Goal: Task Accomplishment & Management: Use online tool/utility

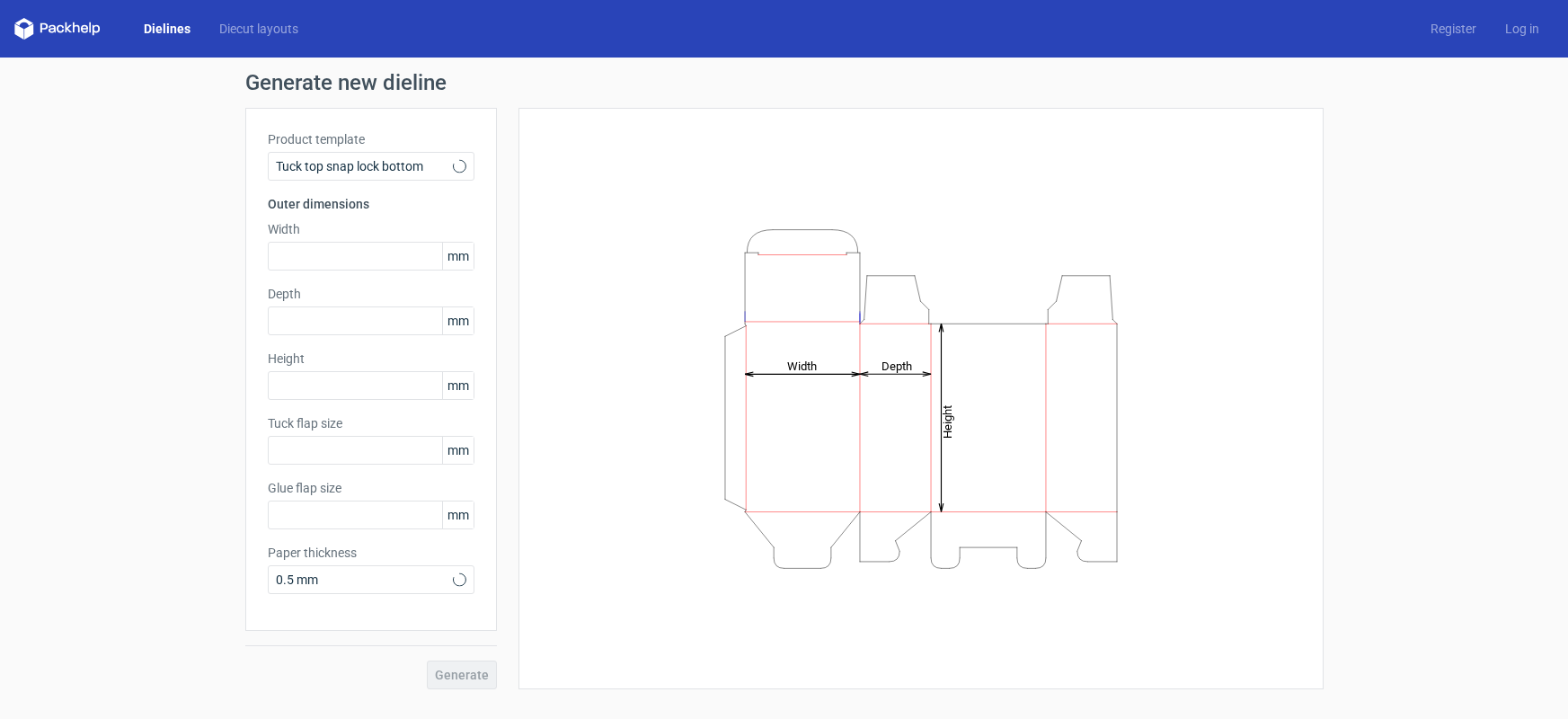
type input "15"
type input "10"
click at [373, 256] on input "text" at bounding box center [371, 256] width 207 height 29
click at [362, 257] on input "text" at bounding box center [371, 256] width 207 height 29
type input "67"
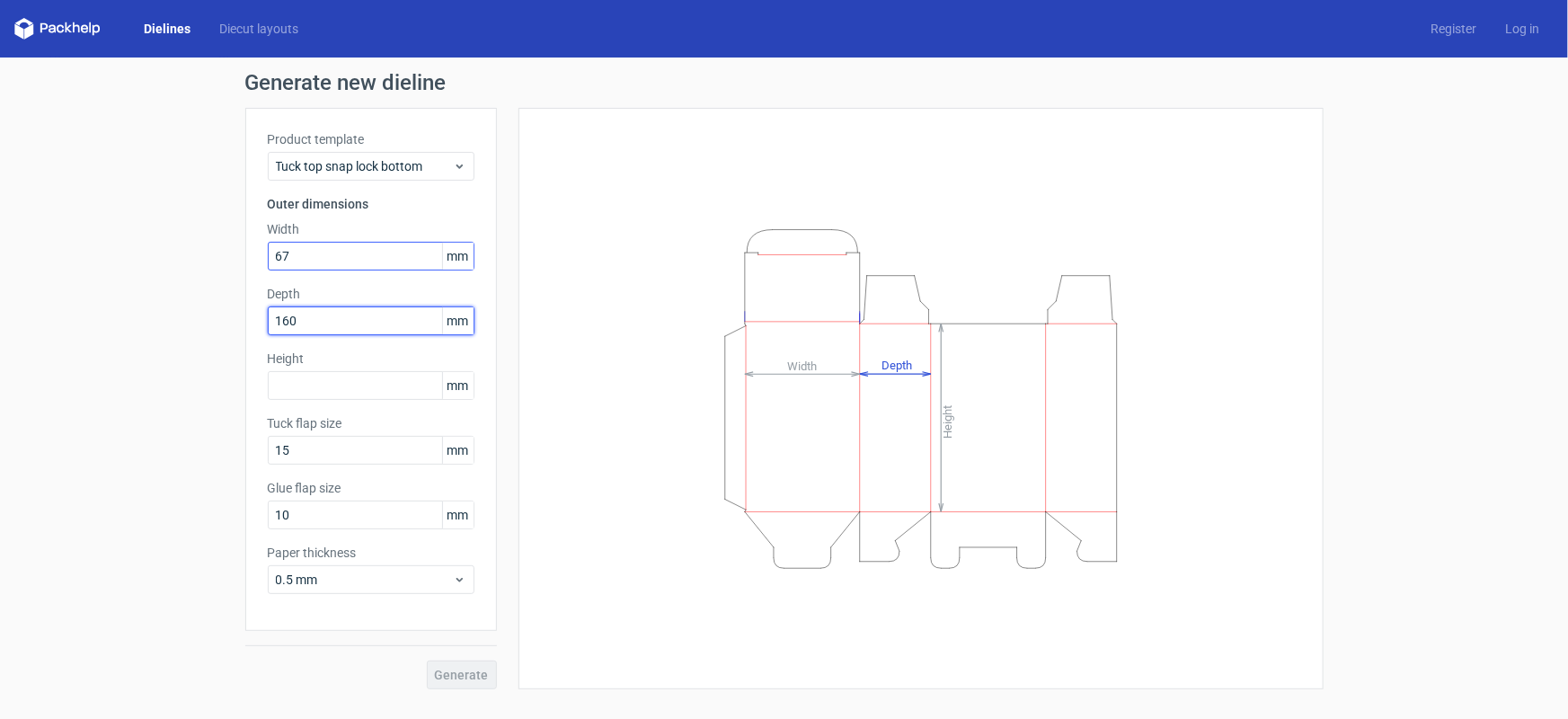
type input "160"
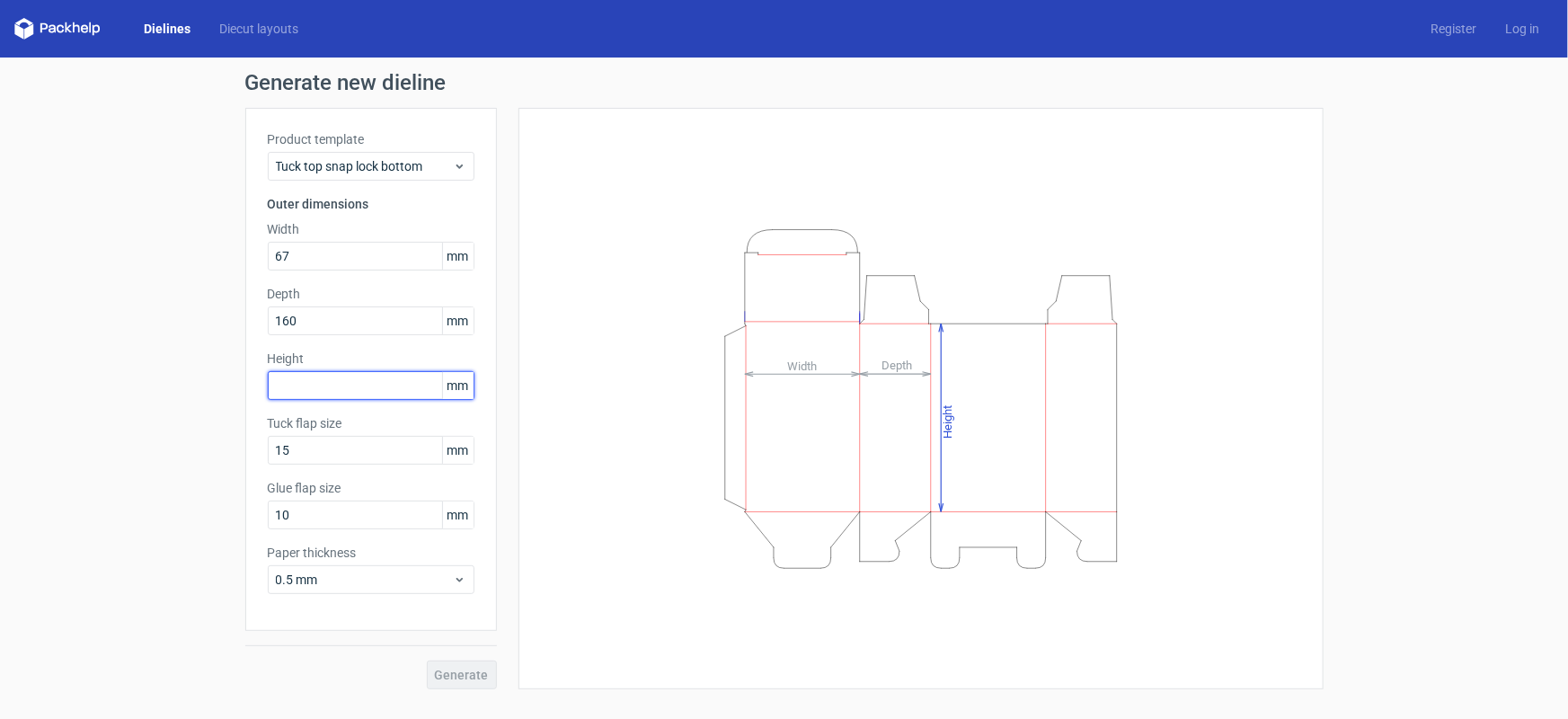
click at [378, 380] on input "text" at bounding box center [371, 385] width 207 height 29
type input "30"
click at [427, 661] on button "Generate" at bounding box center [461, 675] width 70 height 29
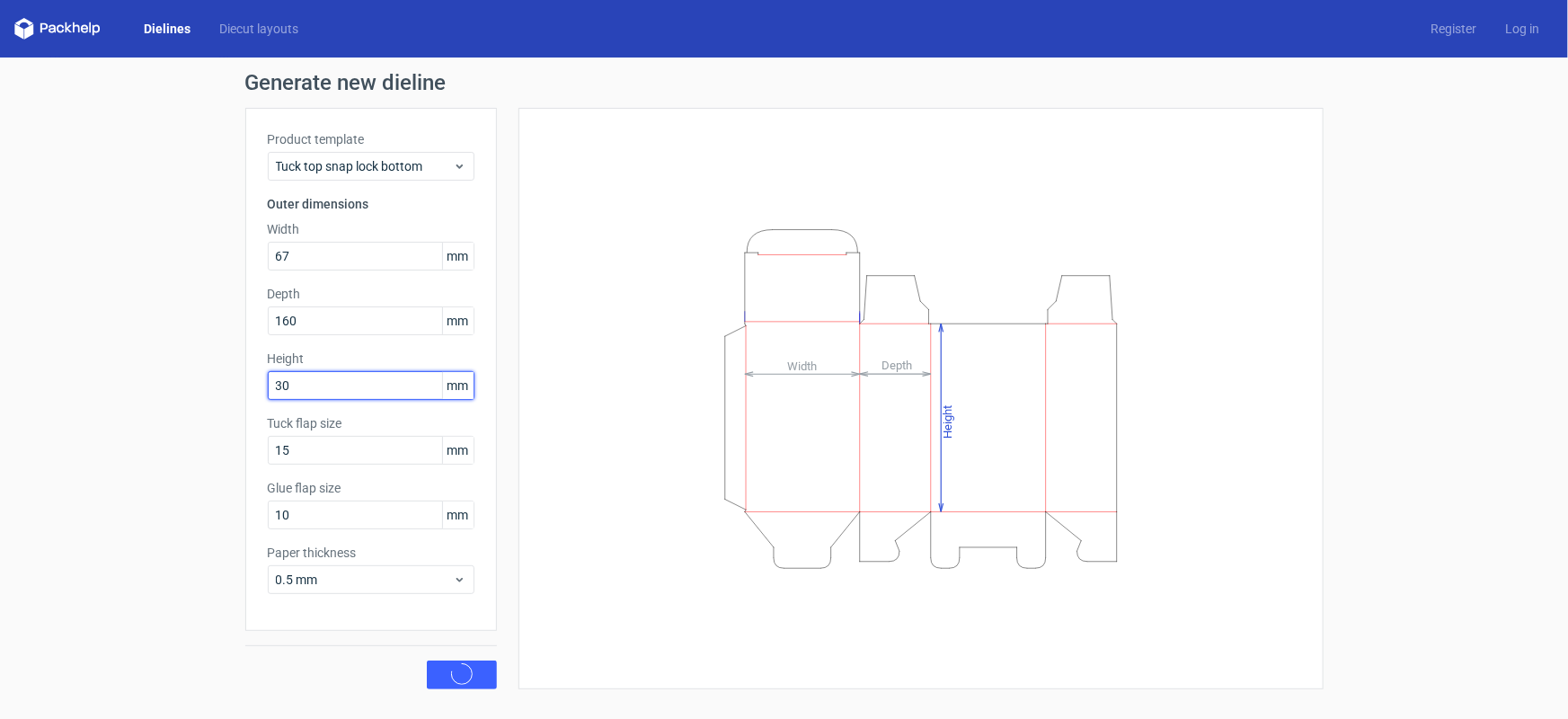
click at [427, 661] on button "Generate" at bounding box center [461, 675] width 70 height 29
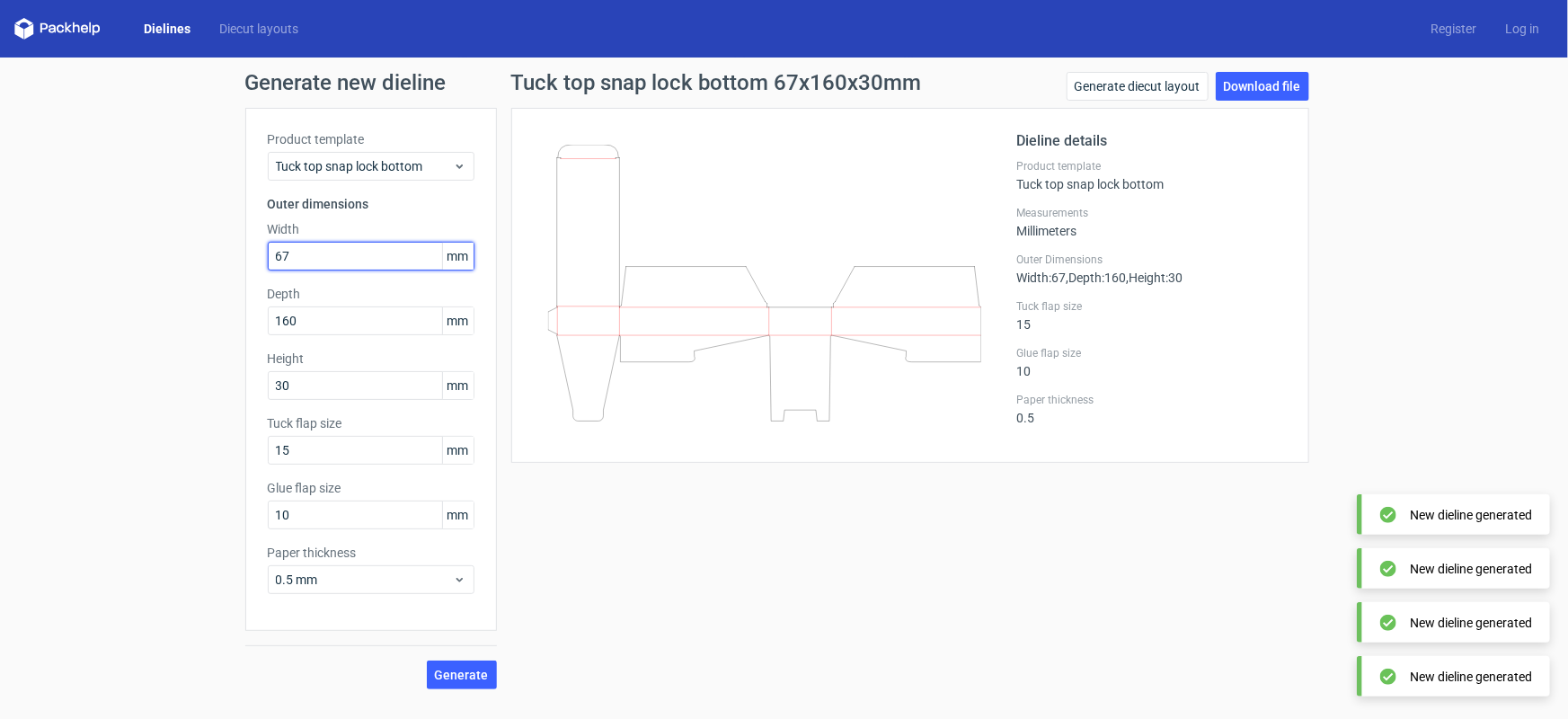
click at [355, 265] on input "67" at bounding box center [371, 256] width 207 height 29
drag, startPoint x: 372, startPoint y: 264, endPoint x: 218, endPoint y: 278, distance: 154.6
click at [218, 278] on div "Generate new dieline Product template Tuck top snap lock bottom Outer dimension…" at bounding box center [784, 381] width 1568 height 647
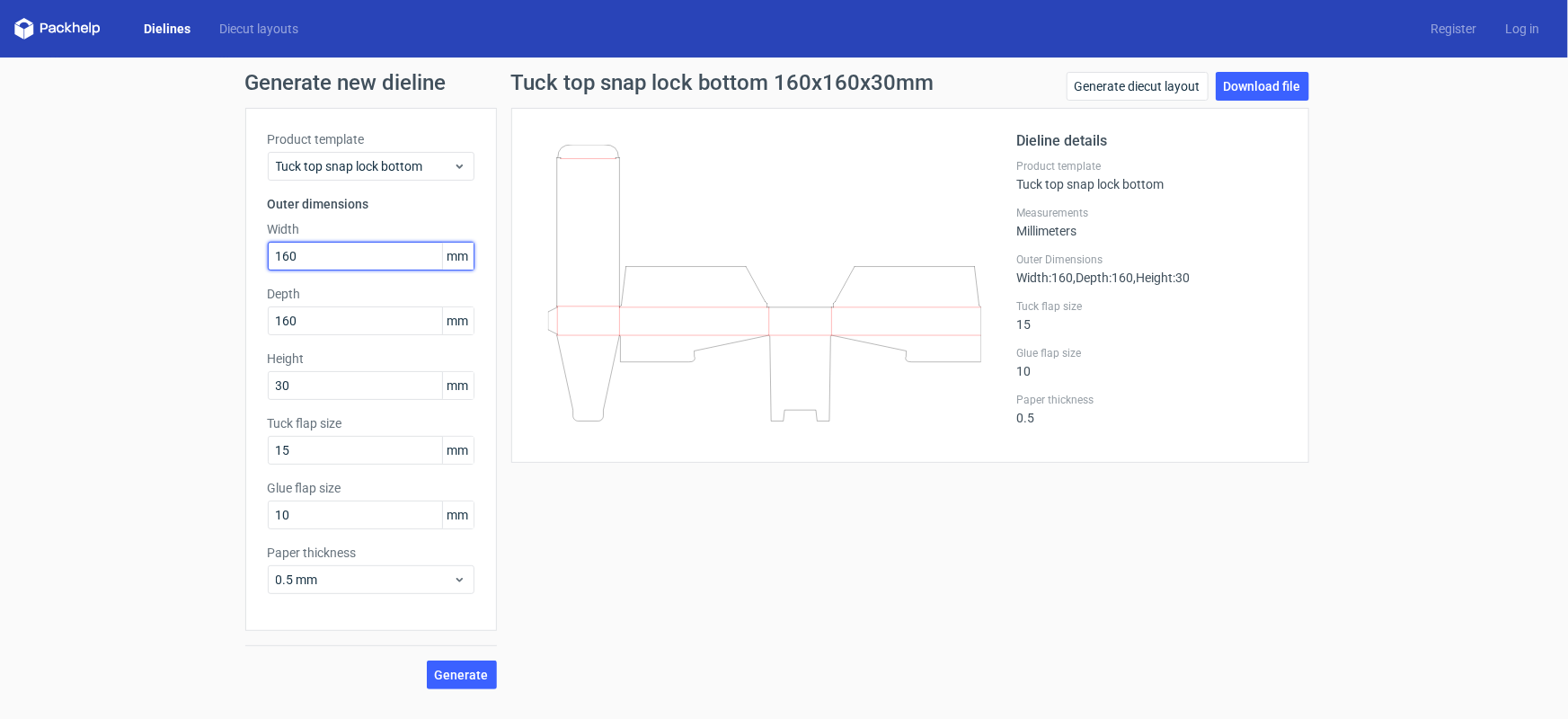
type input "160"
type input "67"
click at [427, 661] on button "Generate" at bounding box center [461, 675] width 70 height 29
drag, startPoint x: 318, startPoint y: 330, endPoint x: 229, endPoint y: 336, distance: 89.2
click at [224, 336] on div "Generate new dieline Product template Tuck top snap lock bottom Outer dimension…" at bounding box center [784, 381] width 1568 height 647
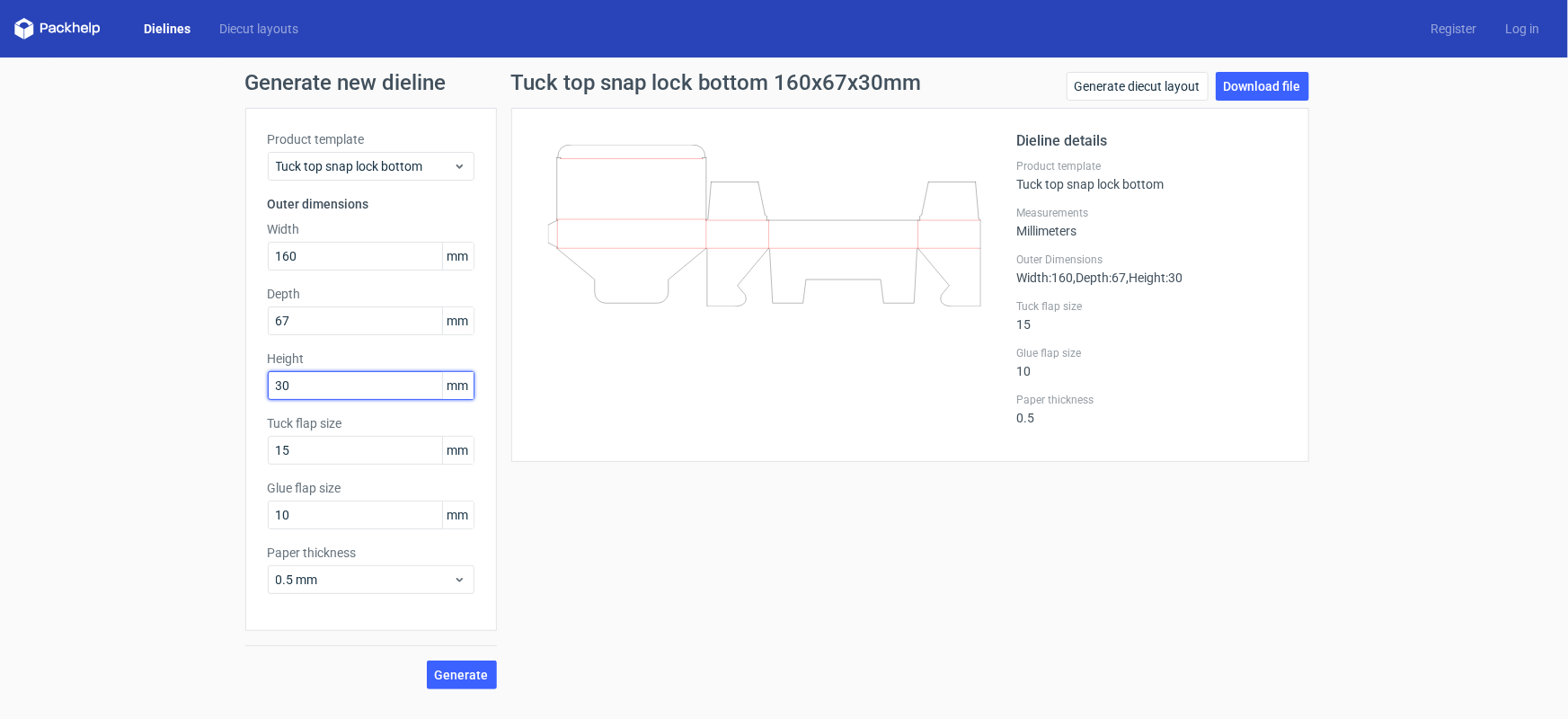
drag, startPoint x: 326, startPoint y: 385, endPoint x: 224, endPoint y: 372, distance: 102.8
click at [224, 372] on div "Generate new dieline Product template Tuck top snap lock bottom Outer dimension…" at bounding box center [784, 381] width 1568 height 647
type input "160"
drag, startPoint x: 317, startPoint y: 259, endPoint x: 242, endPoint y: 265, distance: 75.2
click at [242, 265] on div "Generate new dieline Product template Tuck top snap lock bottom Outer dimension…" at bounding box center [784, 381] width 1568 height 647
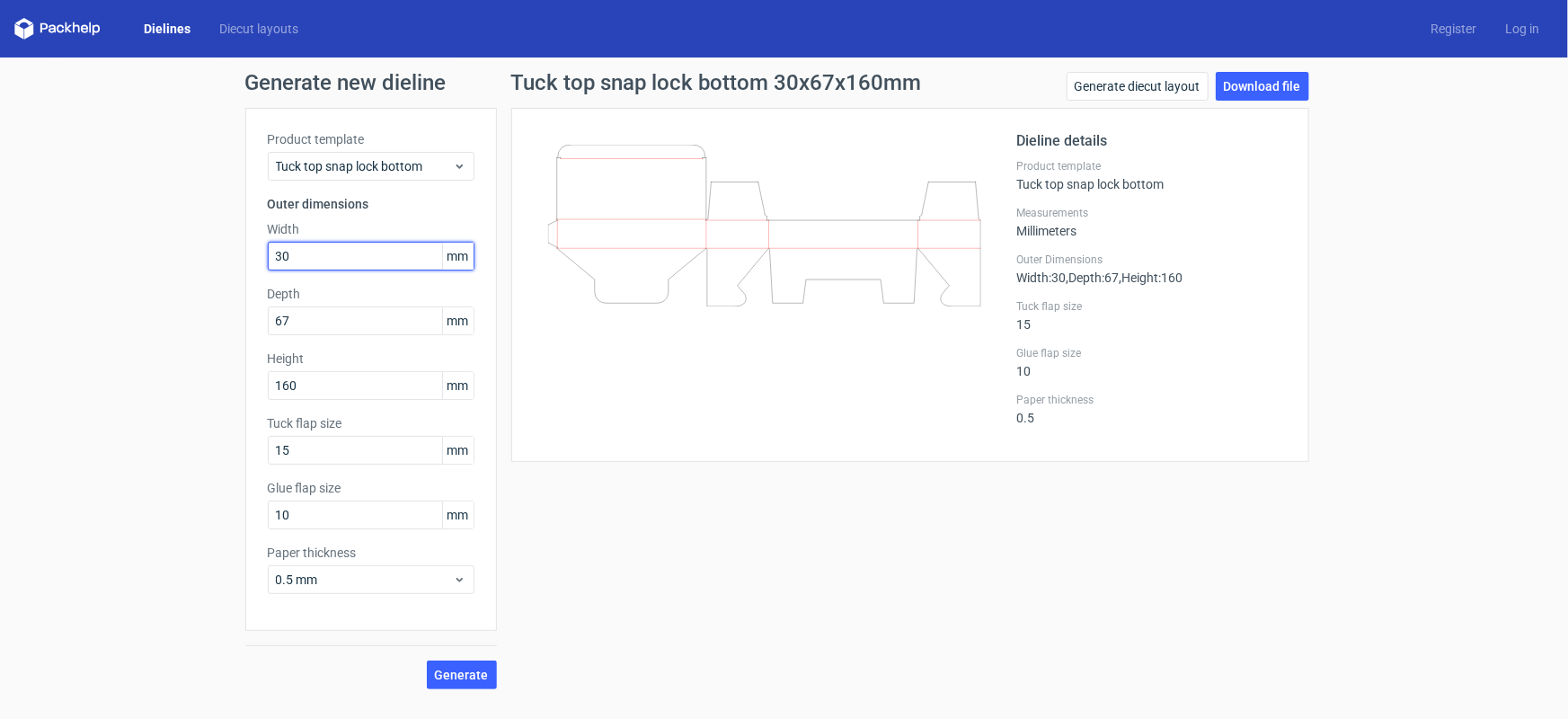
type input "30"
click at [427, 661] on button "Generate" at bounding box center [461, 675] width 70 height 29
drag, startPoint x: 296, startPoint y: 315, endPoint x: 197, endPoint y: 327, distance: 99.7
click at [197, 327] on div "Generate new dieline Product template Tuck top snap lock bottom Outer dimension…" at bounding box center [784, 381] width 1568 height 647
type input "30"
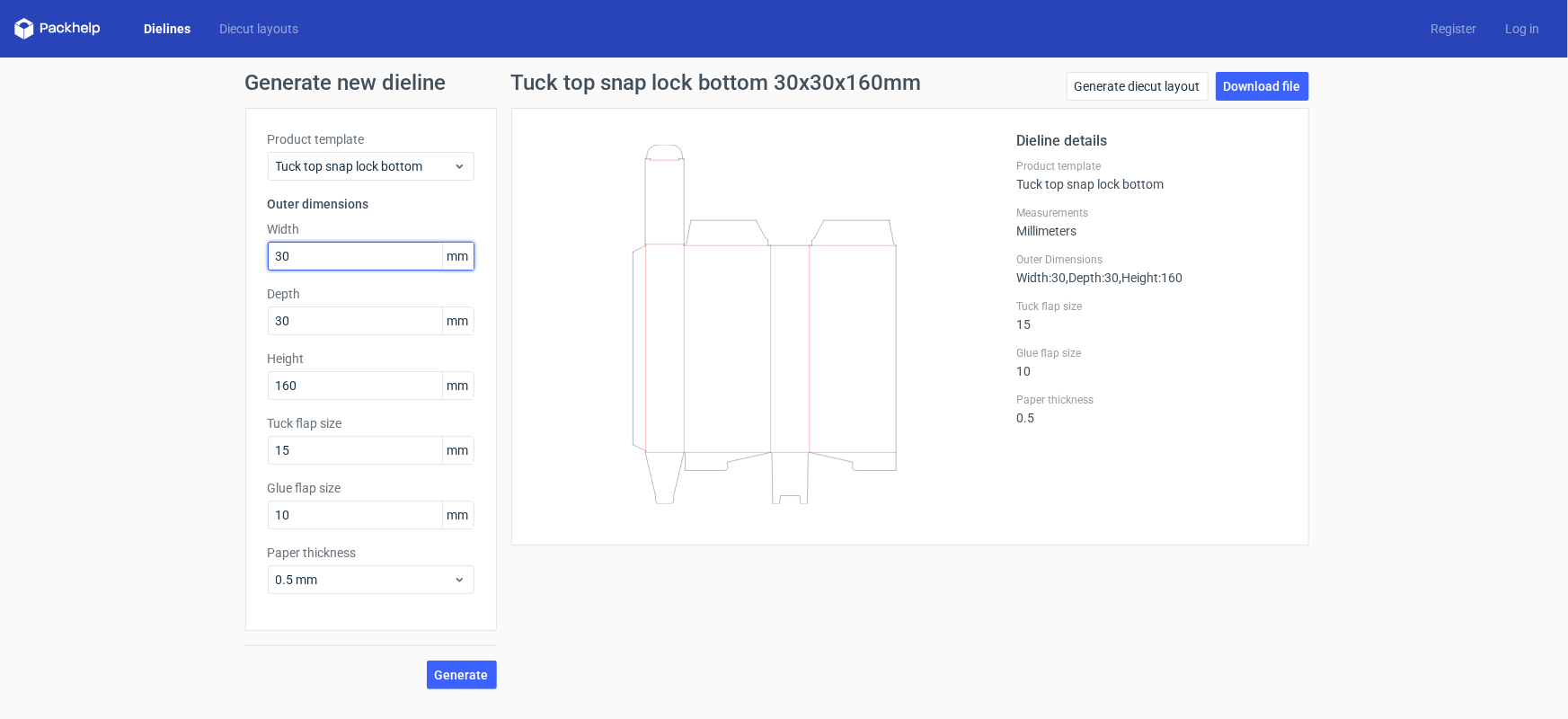
drag, startPoint x: 318, startPoint y: 252, endPoint x: 215, endPoint y: 289, distance: 109.4
click at [215, 289] on div "Generate new dieline Product template Tuck top snap lock bottom Outer dimension…" at bounding box center [784, 381] width 1568 height 647
click at [454, 672] on span "Generate" at bounding box center [461, 675] width 54 height 12
click at [1266, 89] on link "Download file" at bounding box center [1262, 86] width 93 height 29
click at [349, 256] on input "60" at bounding box center [371, 256] width 207 height 29
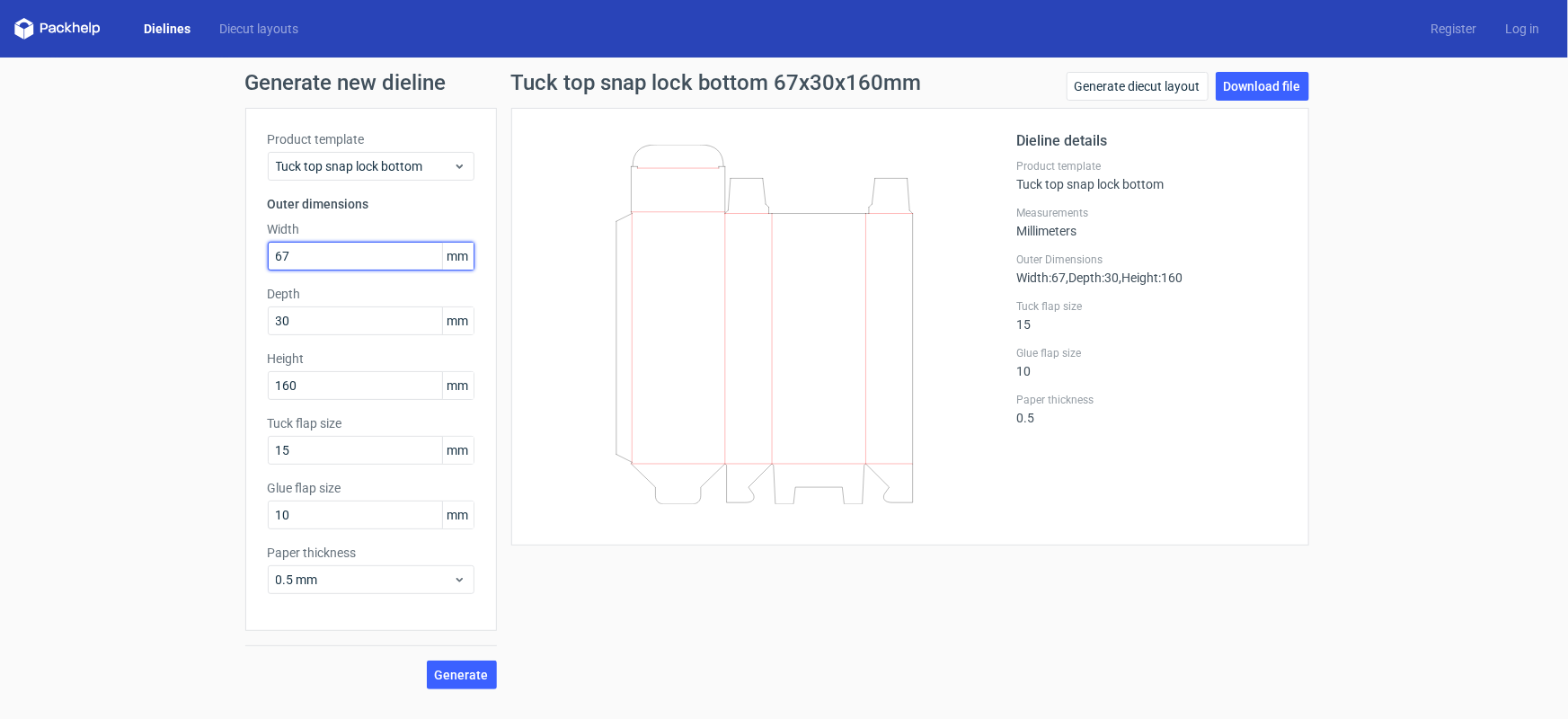
type input "67"
click at [467, 677] on span "Generate" at bounding box center [461, 675] width 54 height 12
click at [463, 680] on span "Generate" at bounding box center [461, 675] width 54 height 12
click at [1249, 89] on link "Download file" at bounding box center [1262, 86] width 93 height 29
drag, startPoint x: 333, startPoint y: 519, endPoint x: 242, endPoint y: 530, distance: 91.7
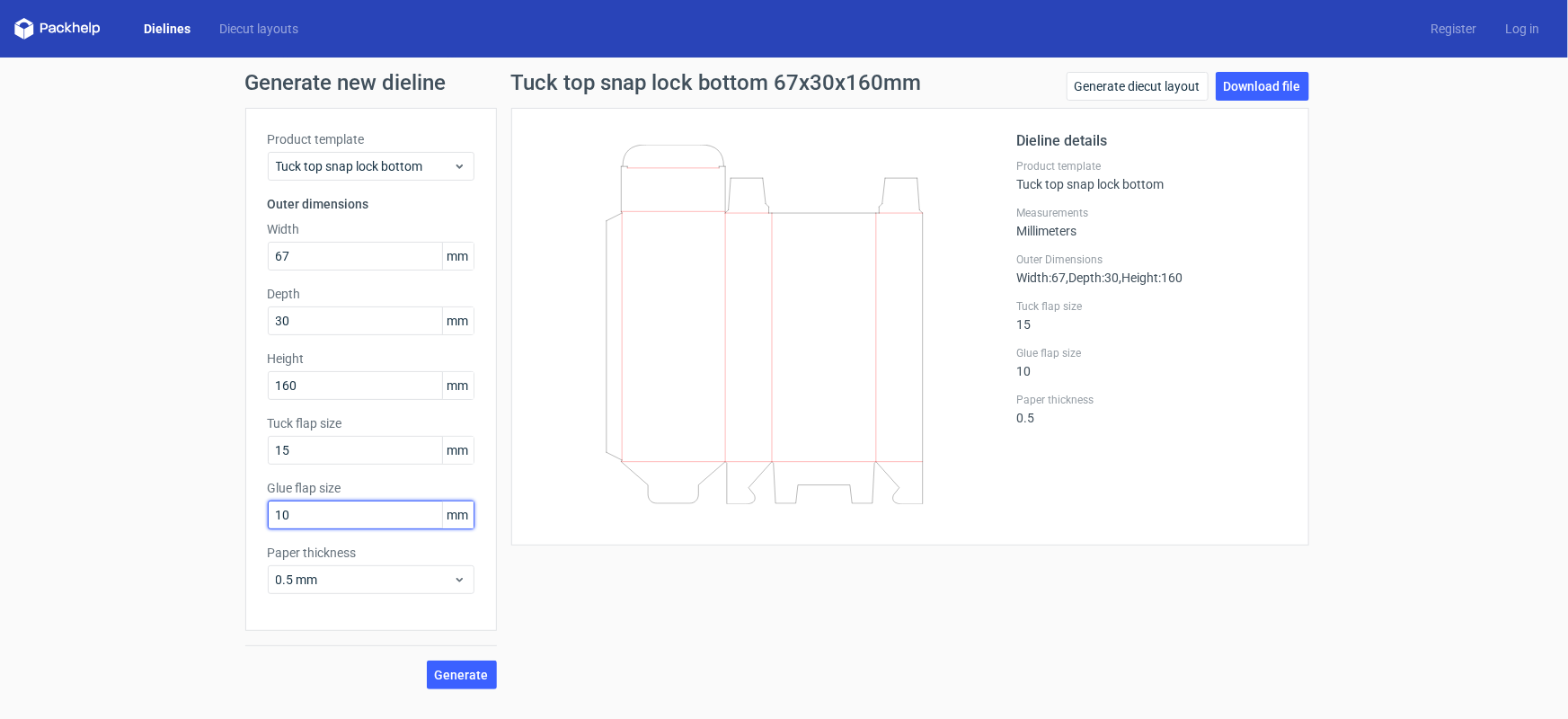
click at [242, 530] on div "Generate new dieline Product template Tuck top snap lock bottom Outer dimension…" at bounding box center [784, 381] width 1568 height 647
type input "15"
click at [427, 661] on button "Generate" at bounding box center [461, 675] width 70 height 29
